Goal: Transaction & Acquisition: Obtain resource

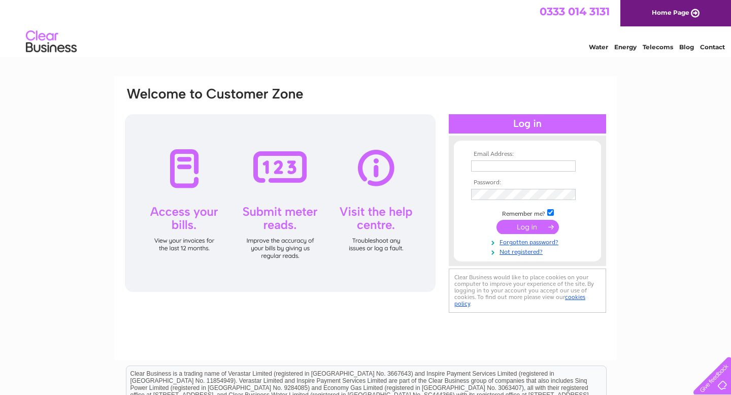
type input "bowzos.shop@gmail.com"
click at [521, 227] on input "submit" at bounding box center [528, 227] width 62 height 14
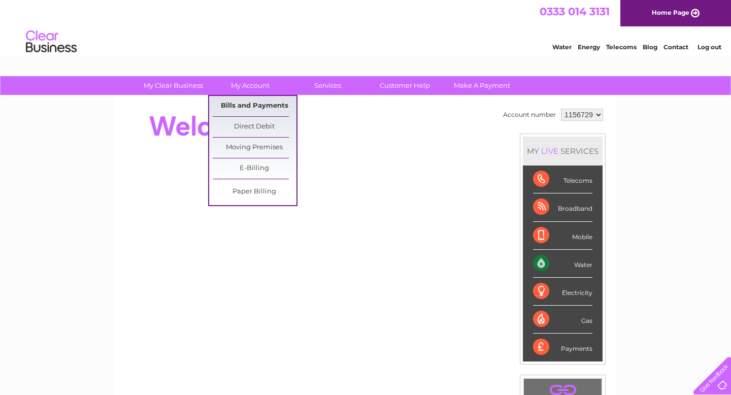
click at [245, 109] on link "Bills and Payments" at bounding box center [255, 106] width 84 height 20
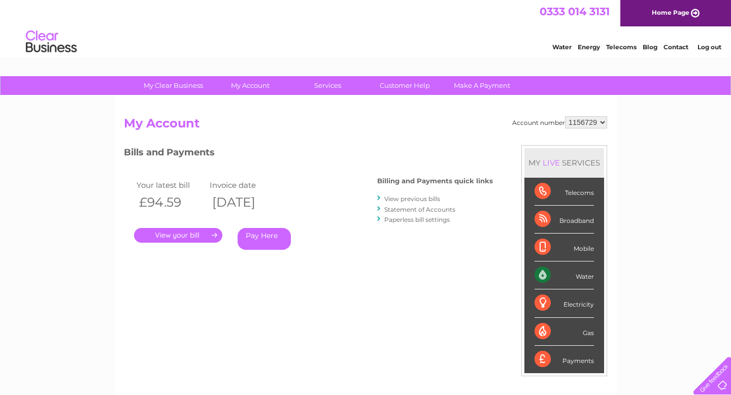
click at [423, 200] on link "View previous bills" at bounding box center [412, 199] width 56 height 8
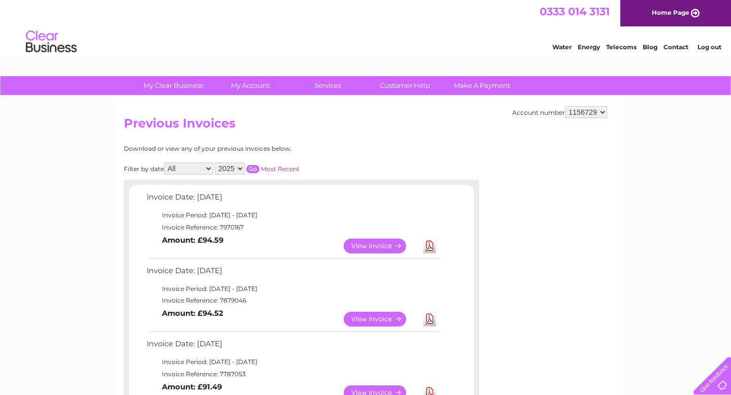
click at [351, 321] on link "View" at bounding box center [381, 319] width 75 height 15
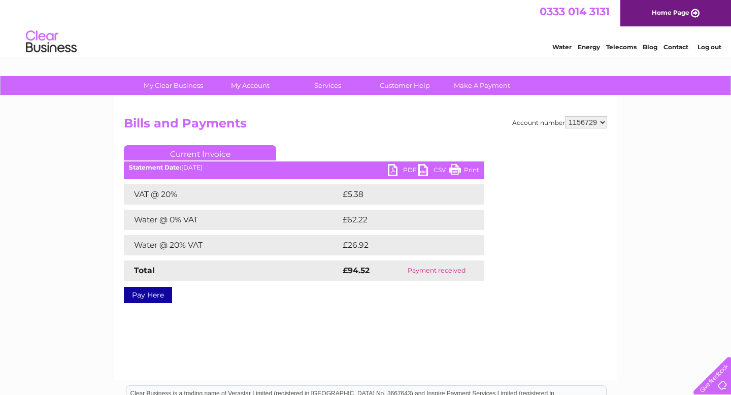
click at [404, 168] on link "PDF" at bounding box center [403, 171] width 30 height 15
